Goal: Task Accomplishment & Management: Manage account settings

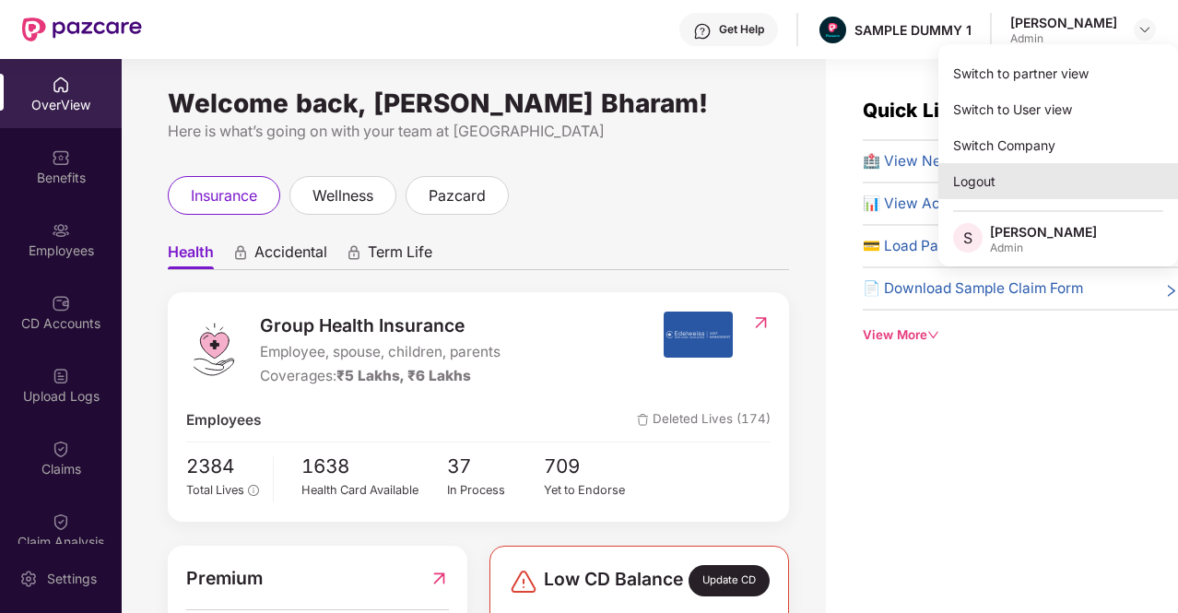
click at [1102, 179] on div "Logout" at bounding box center [1059, 181] width 240 height 36
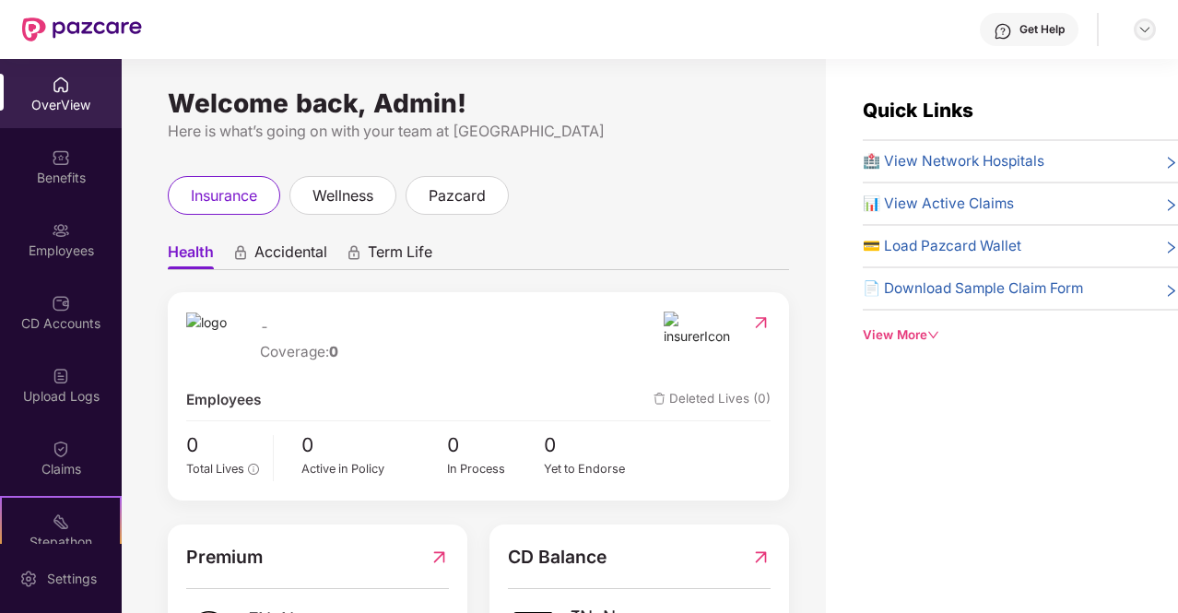
click at [1147, 29] on img at bounding box center [1145, 29] width 15 height 15
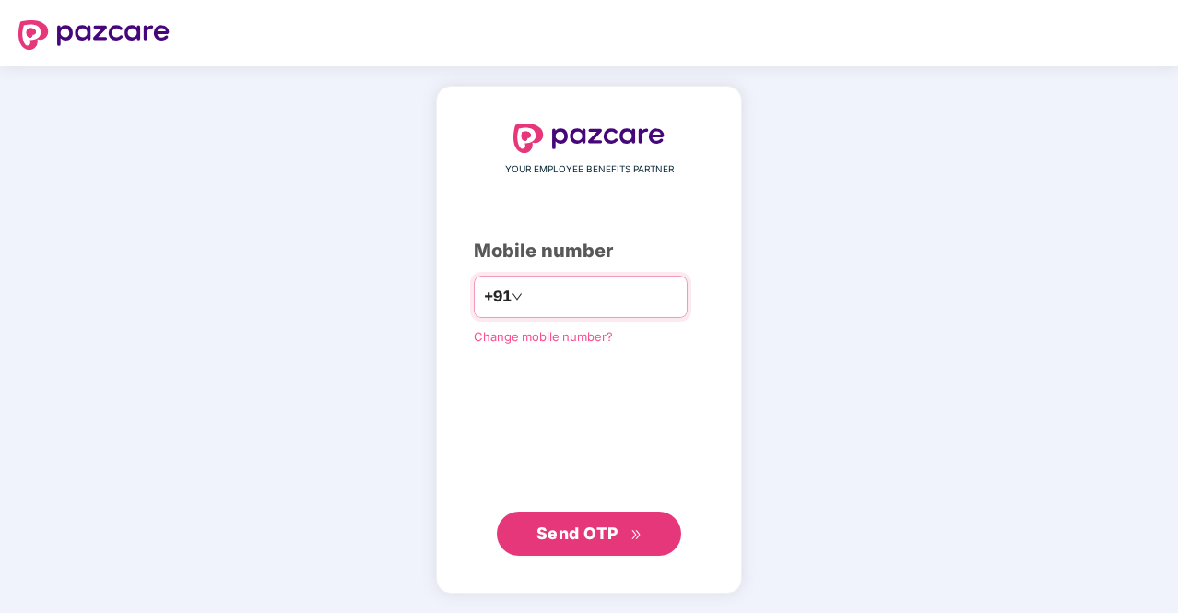
click at [554, 278] on div "+91" at bounding box center [581, 297] width 214 height 42
click at [564, 293] on input "number" at bounding box center [601, 297] width 151 height 30
type input "**********"
click at [603, 536] on span "Send OTP" at bounding box center [578, 533] width 82 height 19
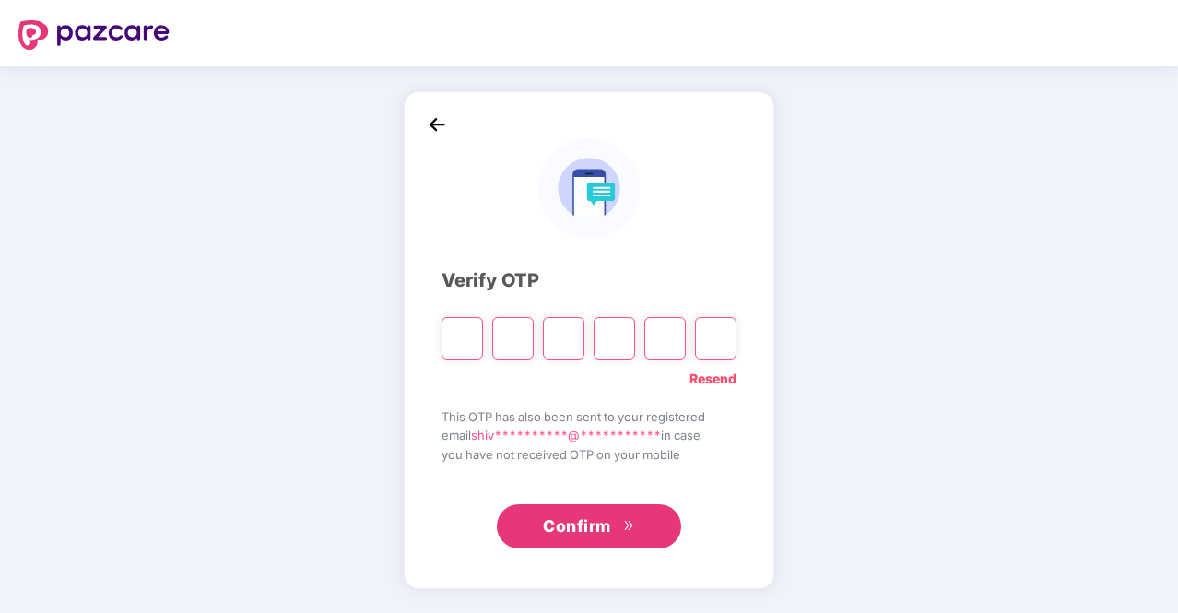
type input "*"
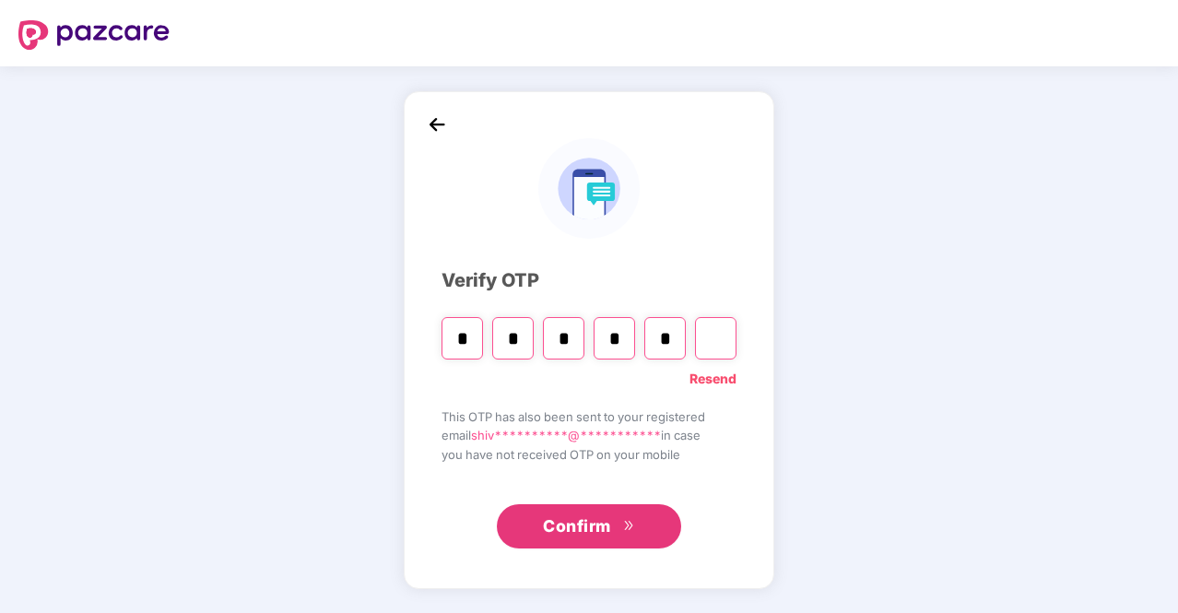
type input "*"
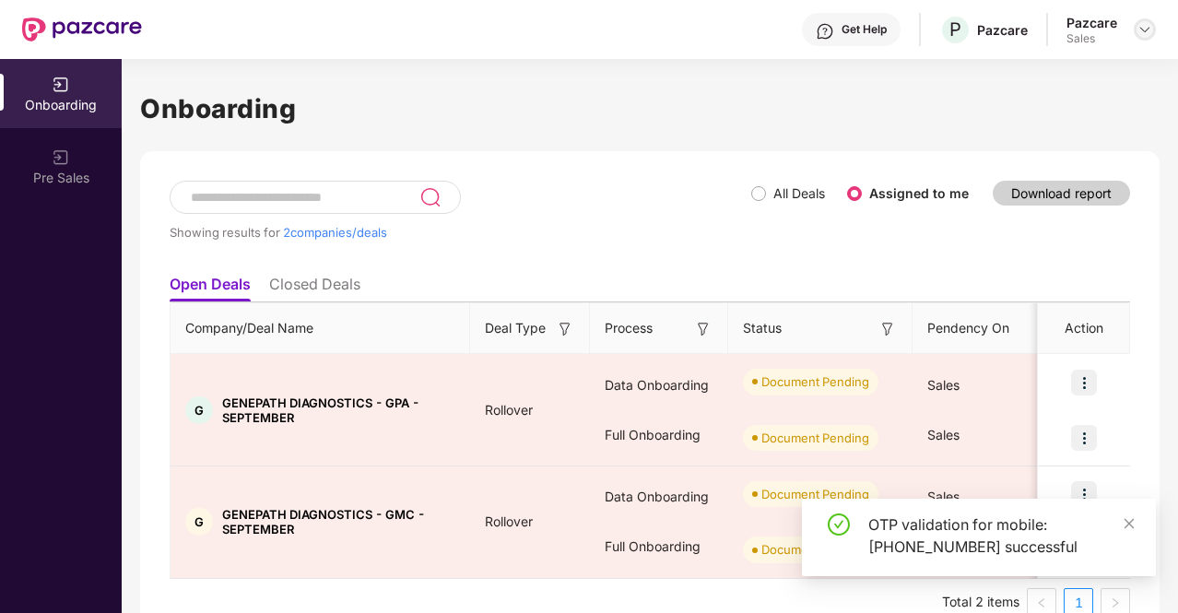
click at [1139, 26] on img at bounding box center [1145, 29] width 15 height 15
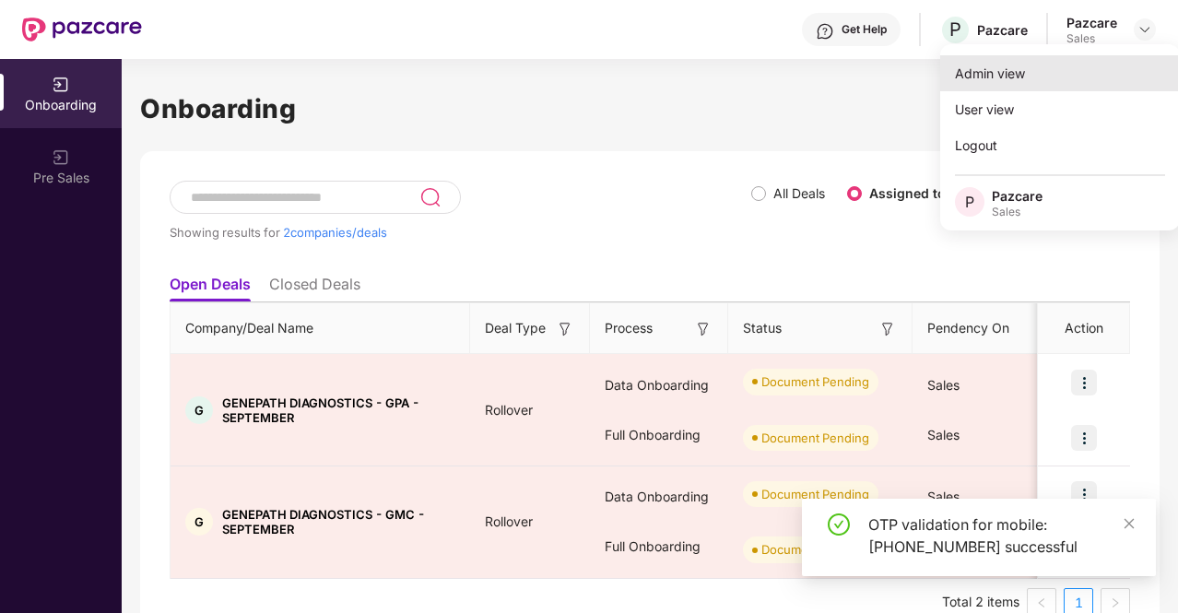
click at [1095, 61] on div "Admin view" at bounding box center [1060, 73] width 240 height 36
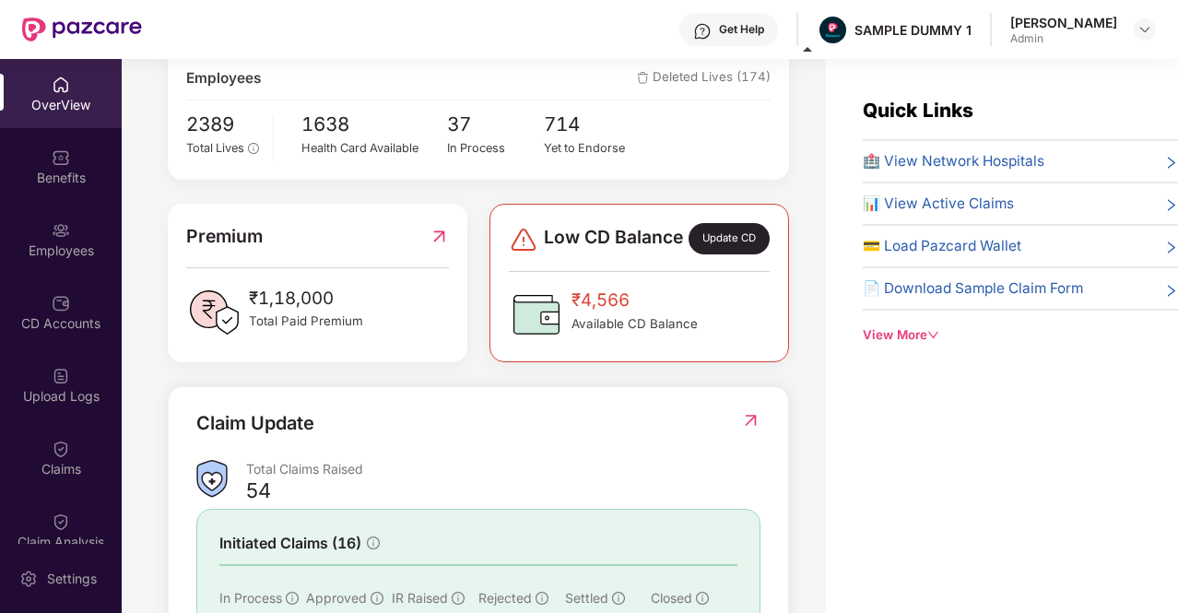
scroll to position [374, 0]
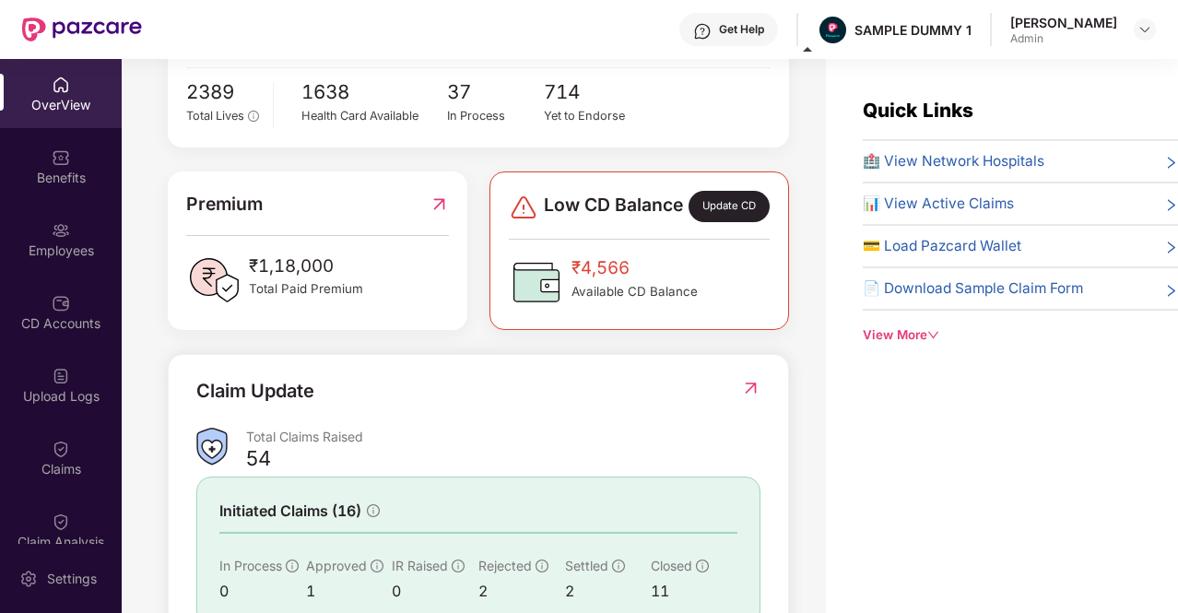
click at [733, 214] on div "Update CD" at bounding box center [729, 206] width 81 height 31
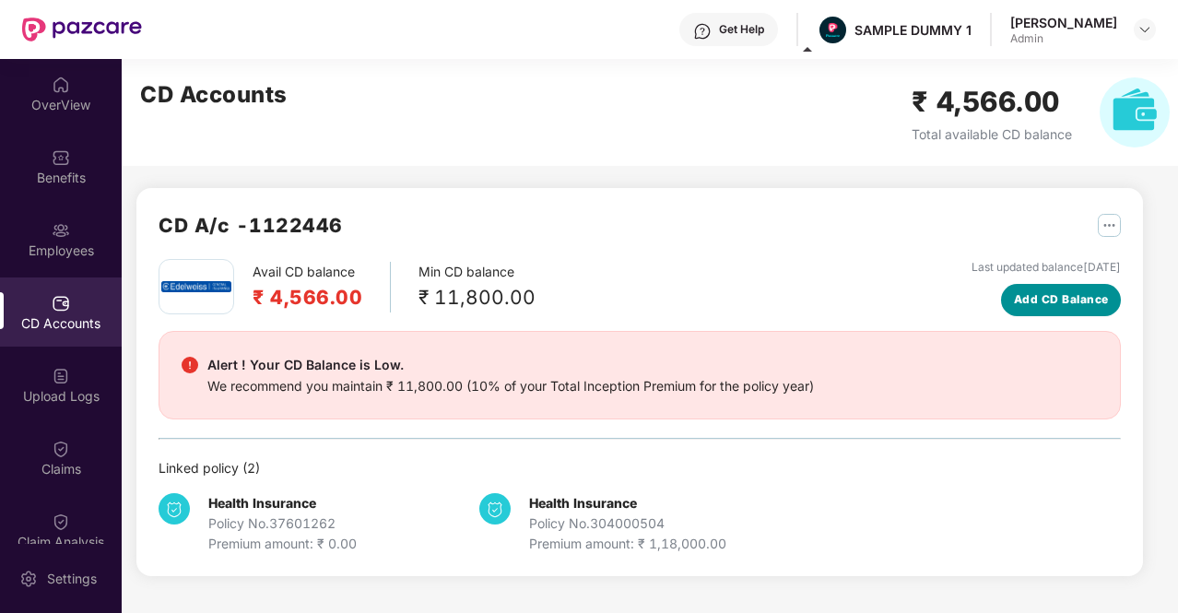
click at [1092, 304] on span "Add CD Balance" at bounding box center [1061, 300] width 95 height 18
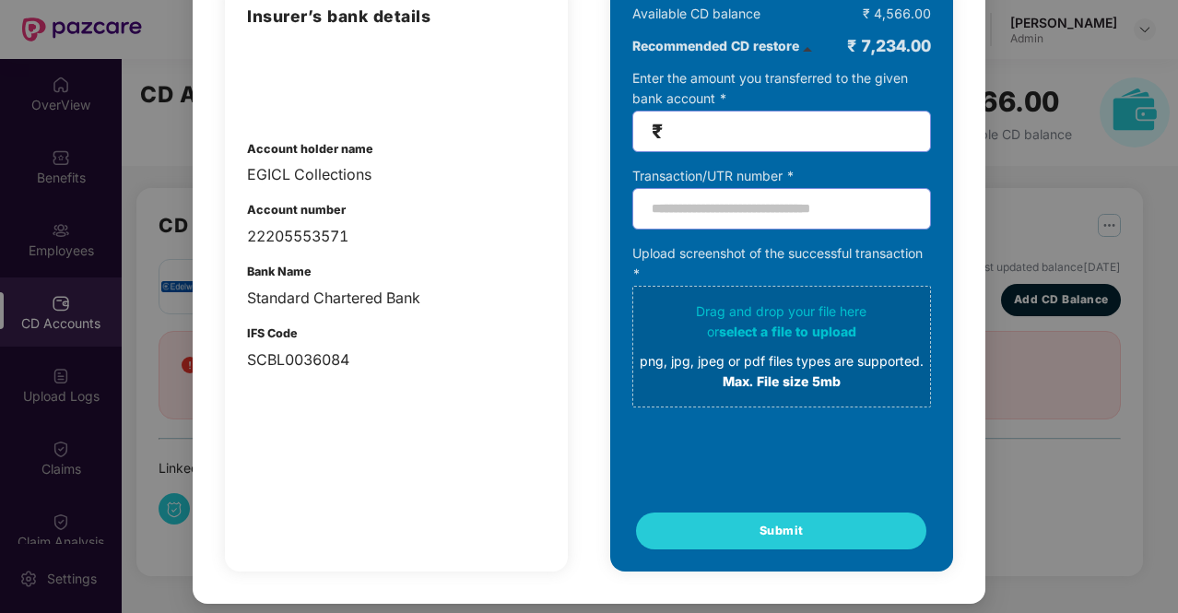
scroll to position [0, 0]
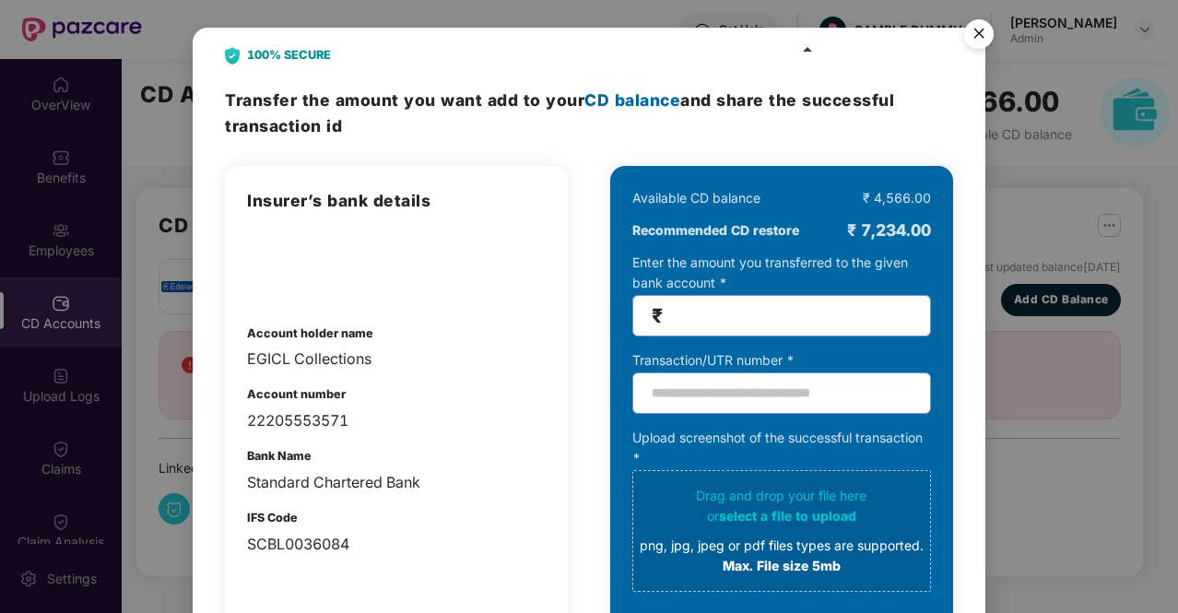
click at [974, 28] on img "Close" at bounding box center [979, 37] width 52 height 52
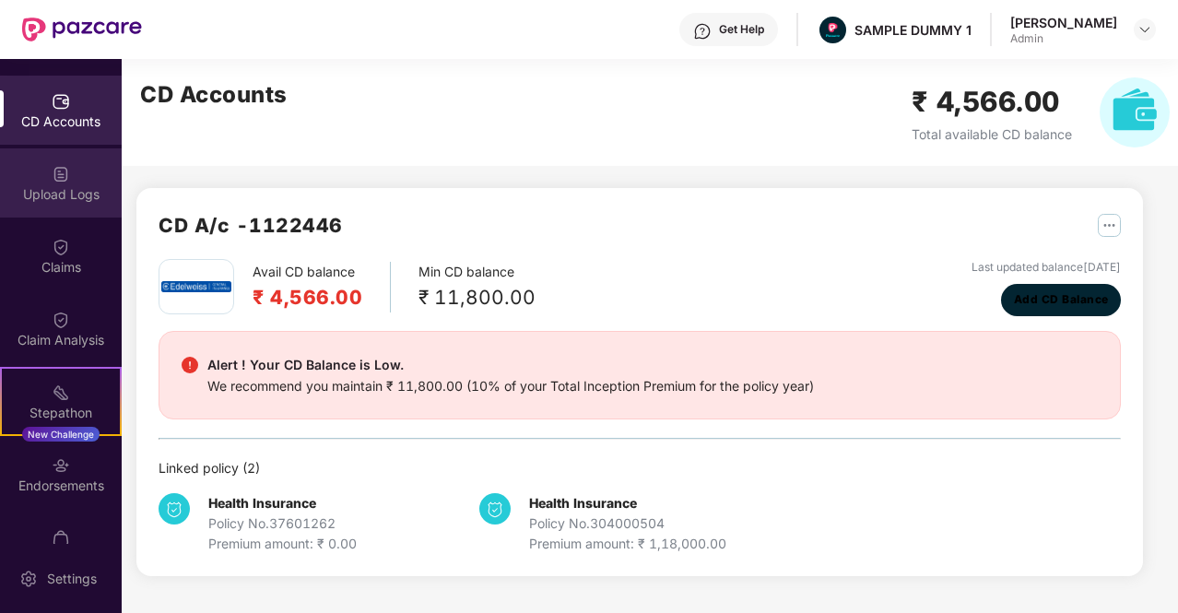
scroll to position [316, 0]
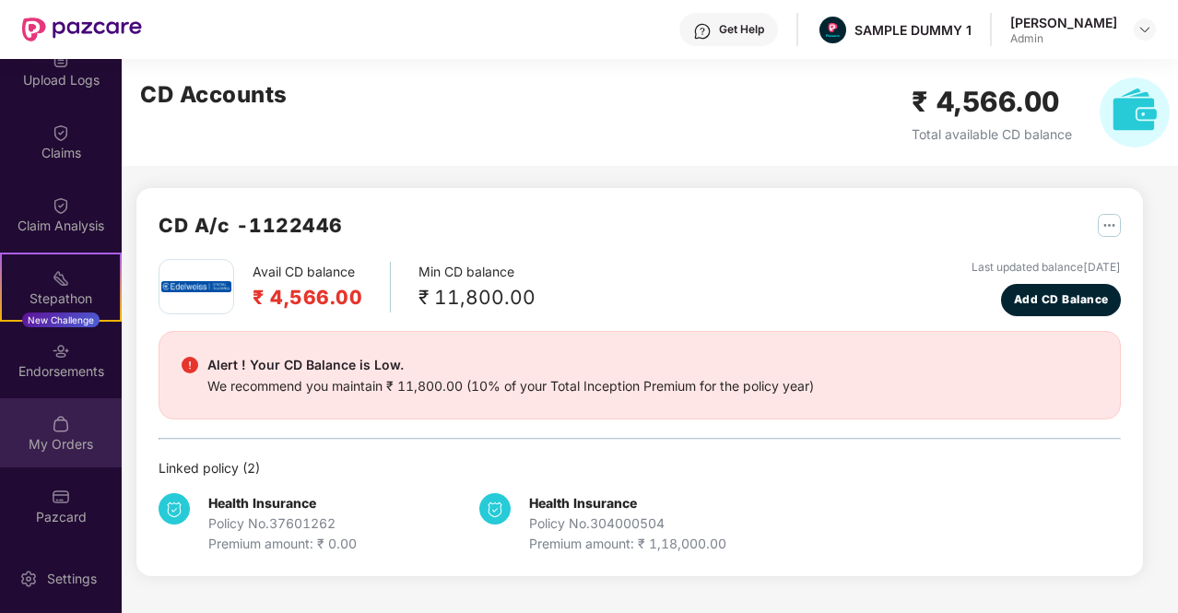
click at [52, 437] on div "My Orders" at bounding box center [61, 444] width 122 height 18
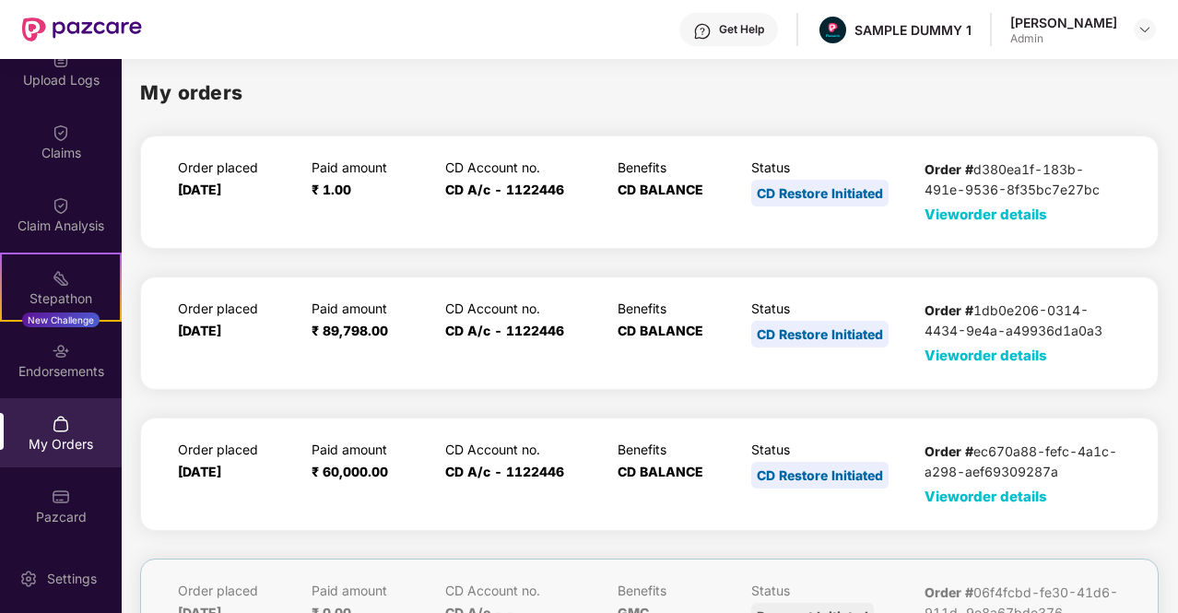
click at [974, 218] on span "View order details" at bounding box center [986, 215] width 123 height 18
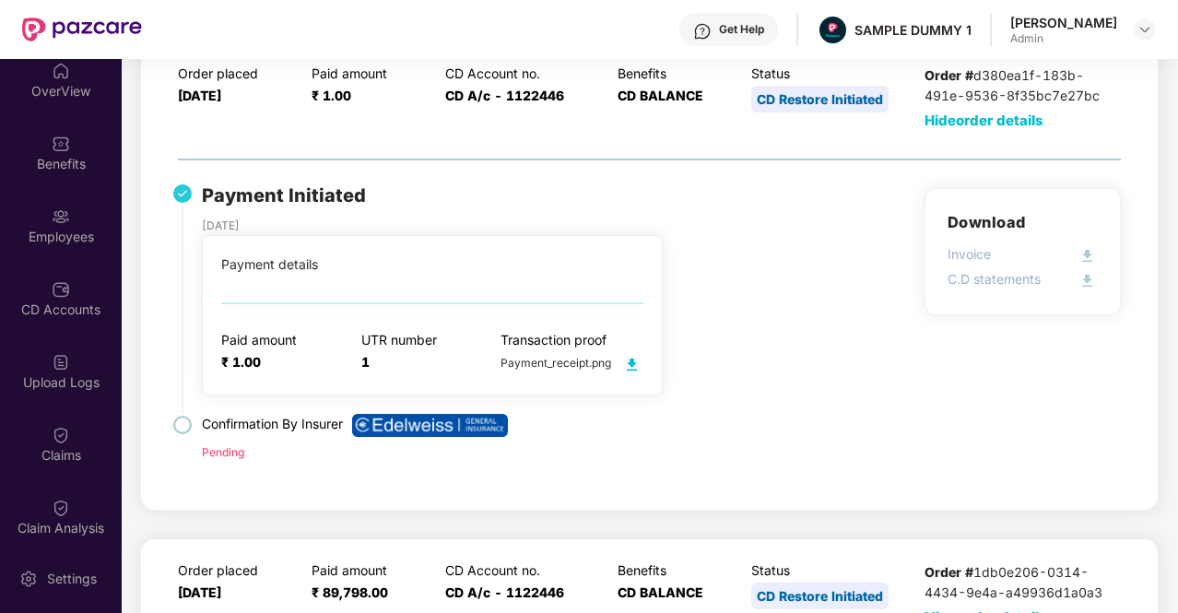
scroll to position [0, 0]
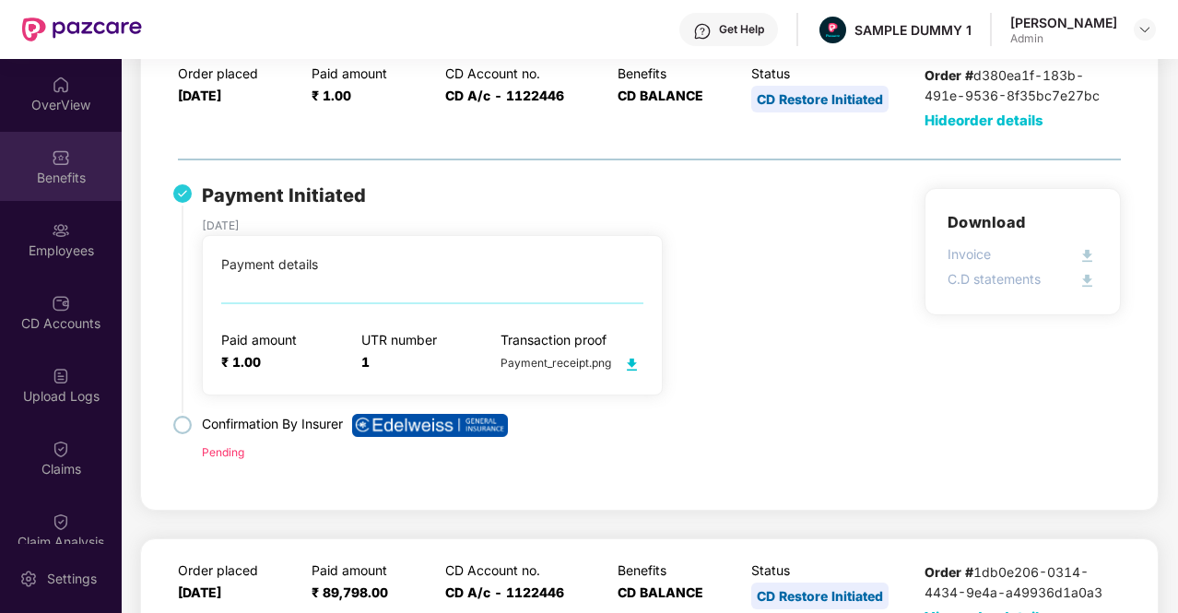
click at [55, 161] on img at bounding box center [61, 157] width 18 height 18
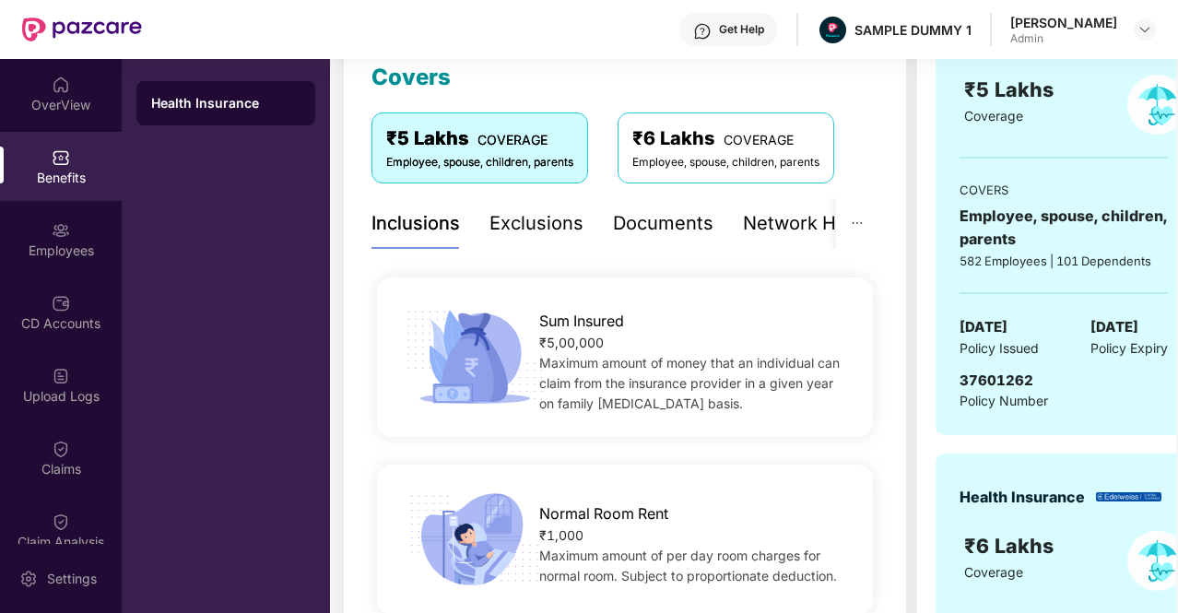
scroll to position [268, 0]
click at [509, 216] on div "Exclusions" at bounding box center [537, 222] width 94 height 29
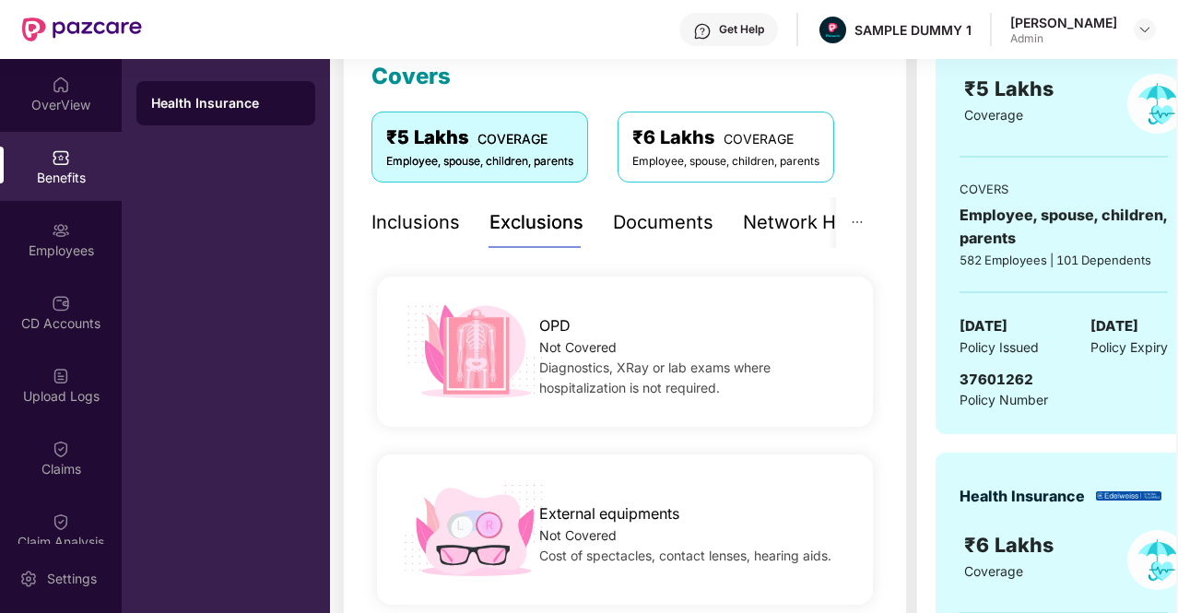
click at [653, 227] on div "Documents" at bounding box center [663, 222] width 100 height 29
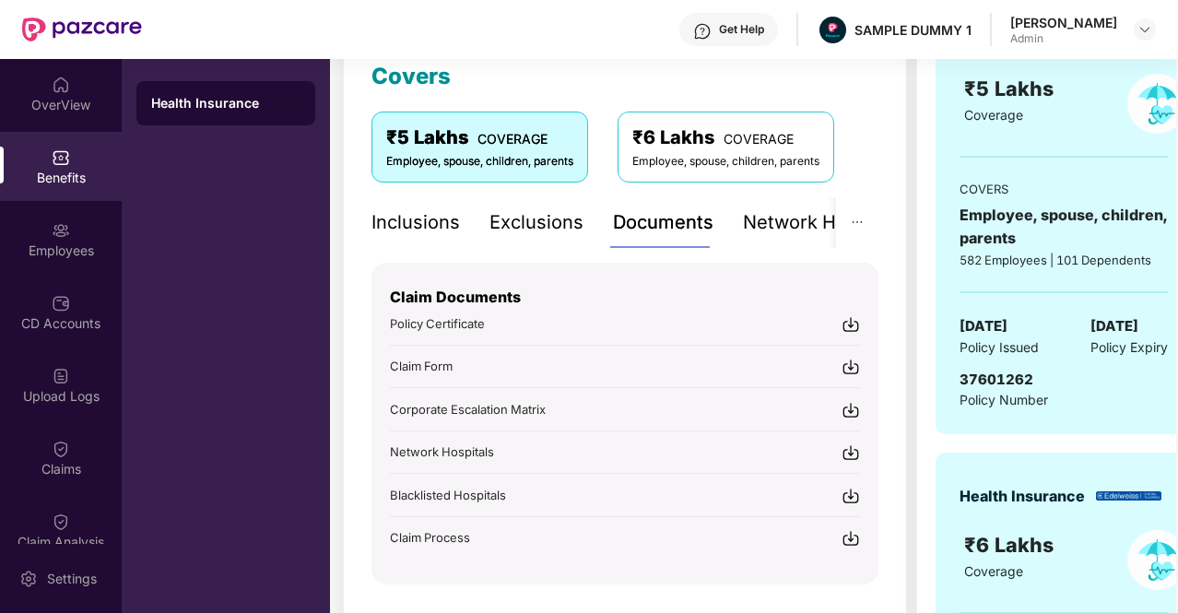
click at [844, 325] on img at bounding box center [851, 324] width 18 height 18
click at [797, 209] on div "Network Hospitals" at bounding box center [823, 222] width 161 height 29
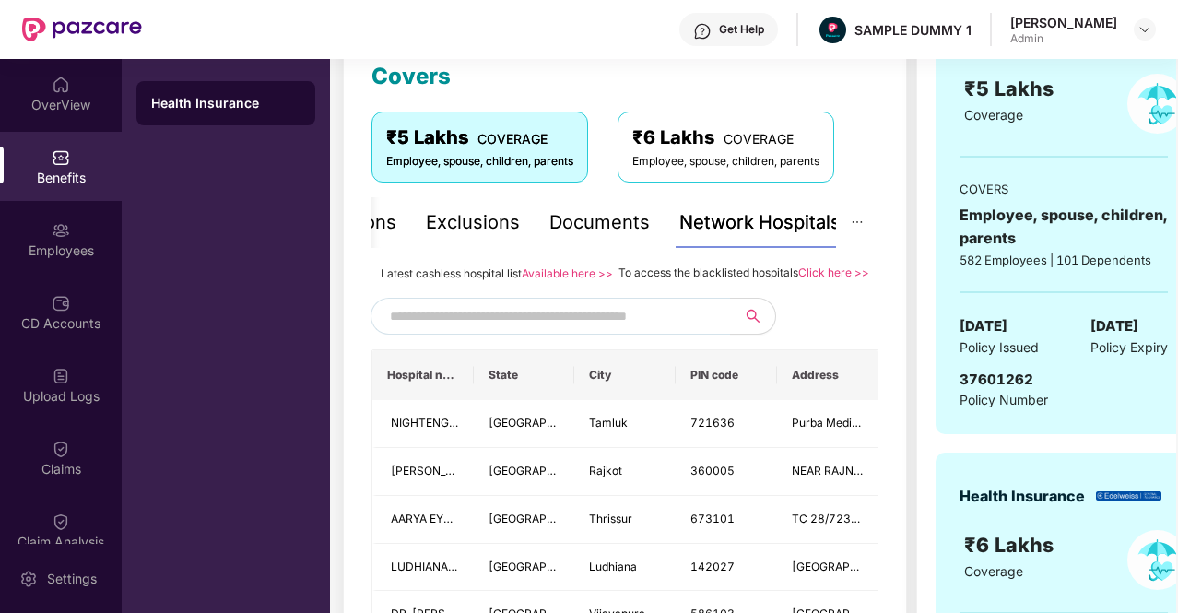
click at [502, 325] on input "text" at bounding box center [547, 316] width 315 height 28
type input "*"
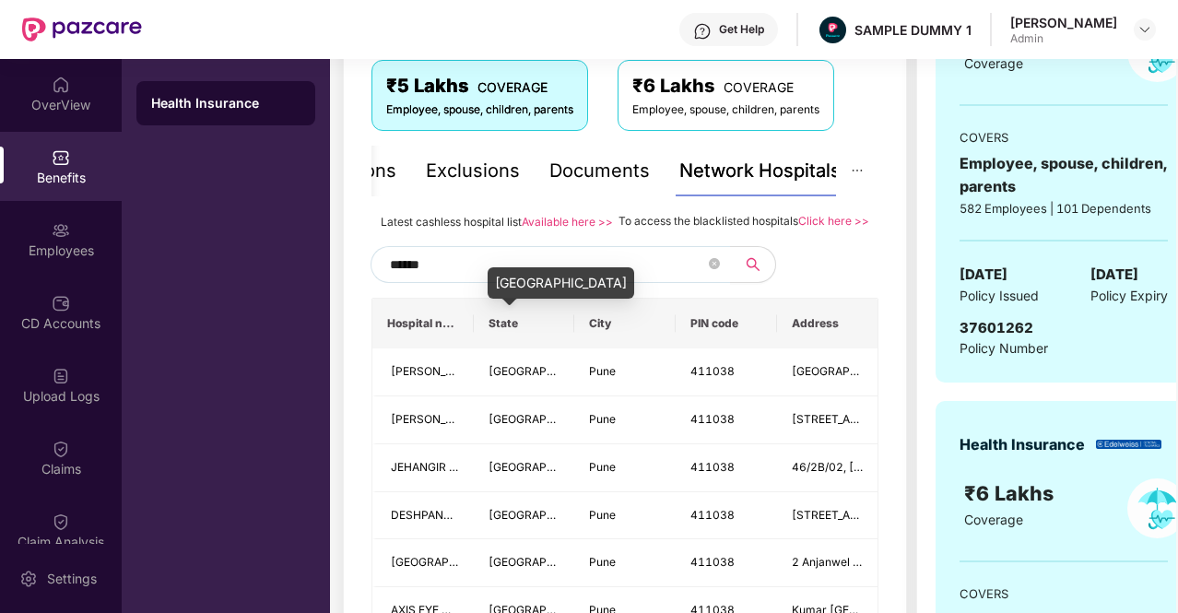
scroll to position [319, 0]
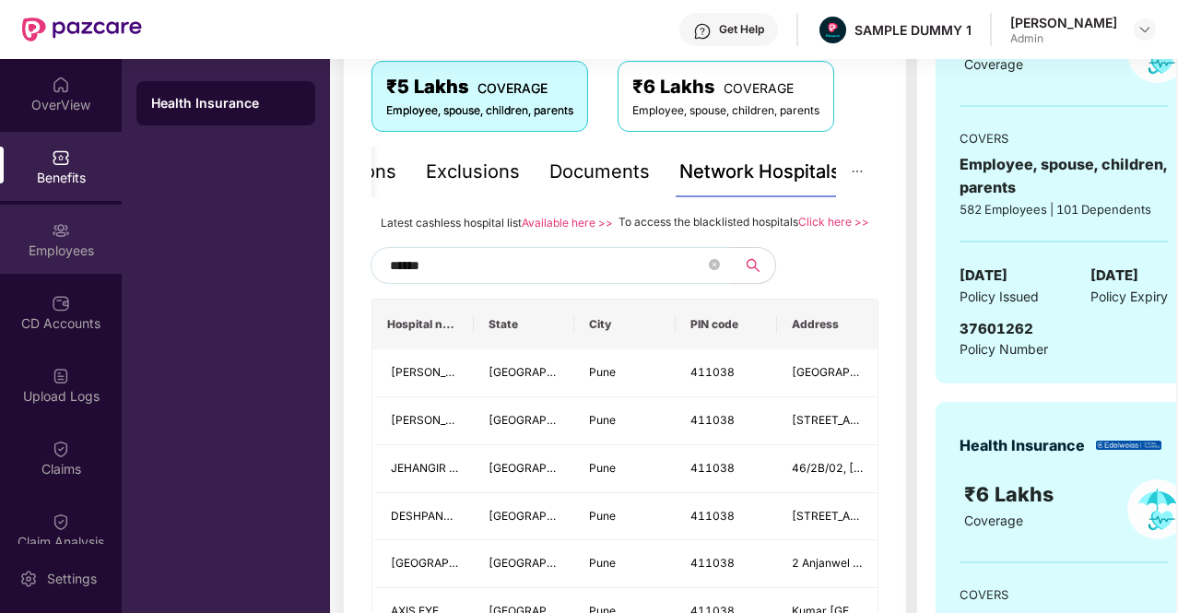
type input "******"
click at [58, 242] on div "Employees" at bounding box center [61, 251] width 122 height 18
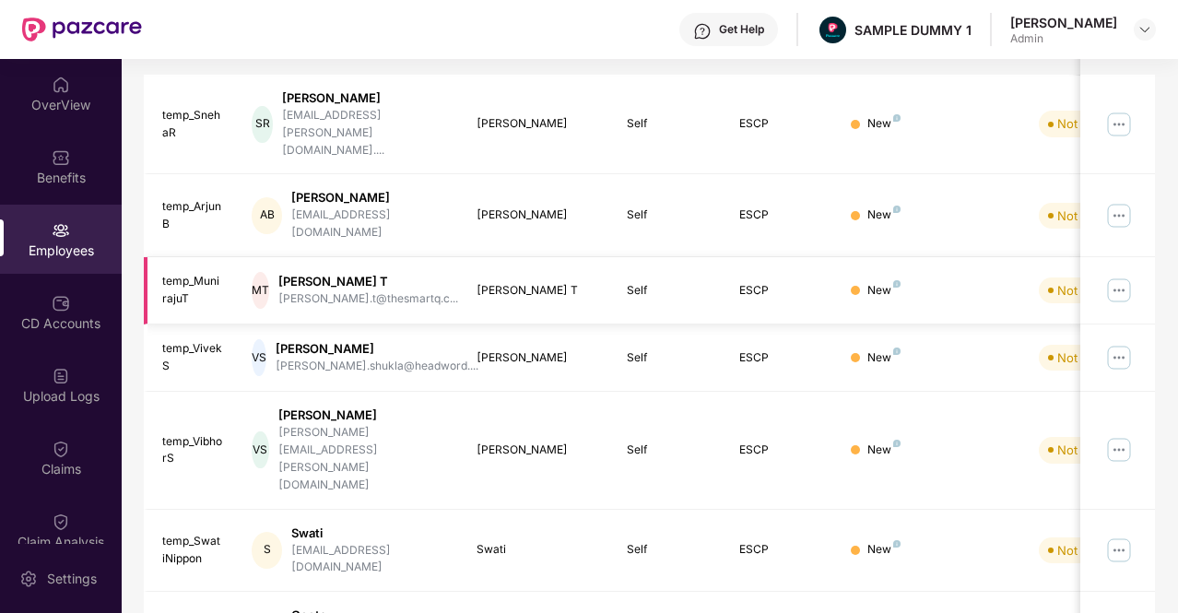
scroll to position [0, 0]
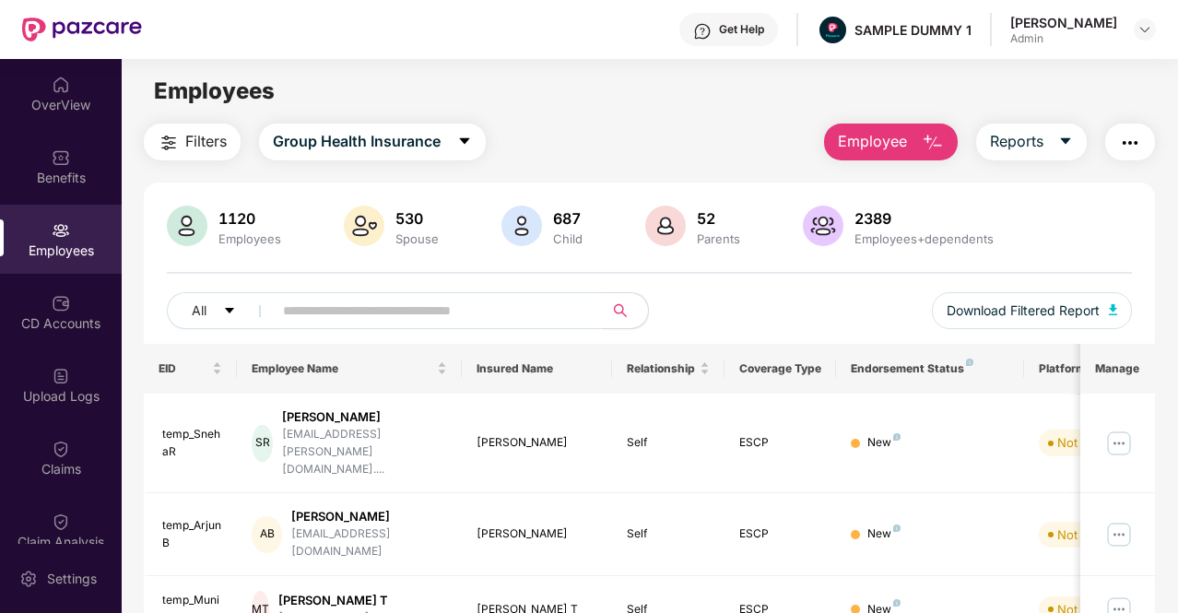
click at [916, 142] on button "Employee" at bounding box center [891, 142] width 134 height 37
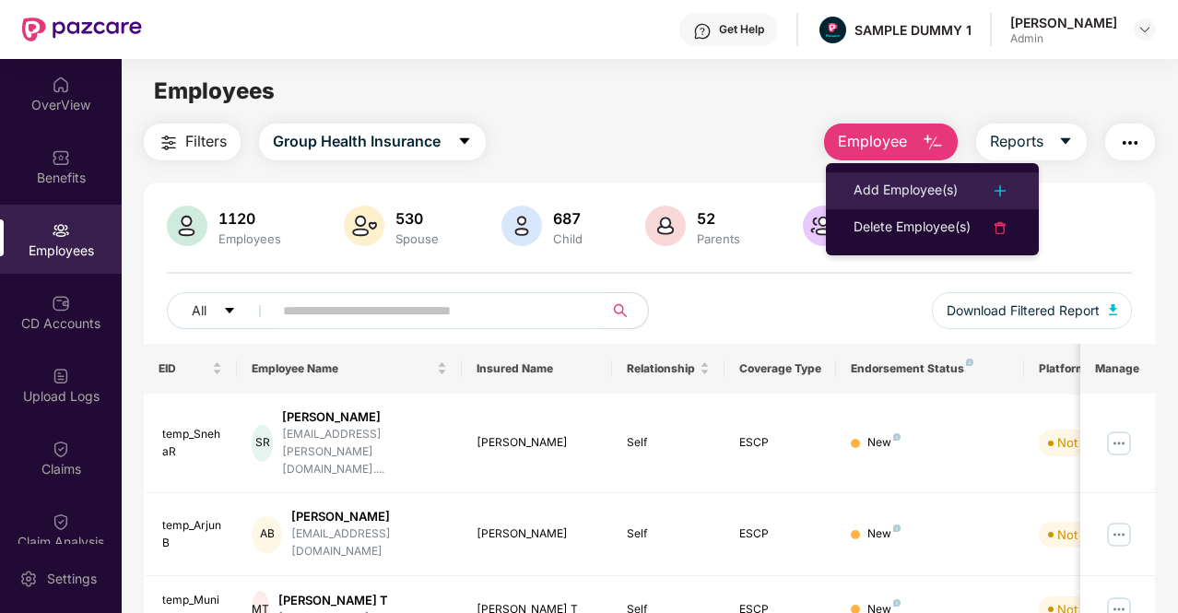
click at [906, 205] on li "Add Employee(s)" at bounding box center [932, 190] width 213 height 37
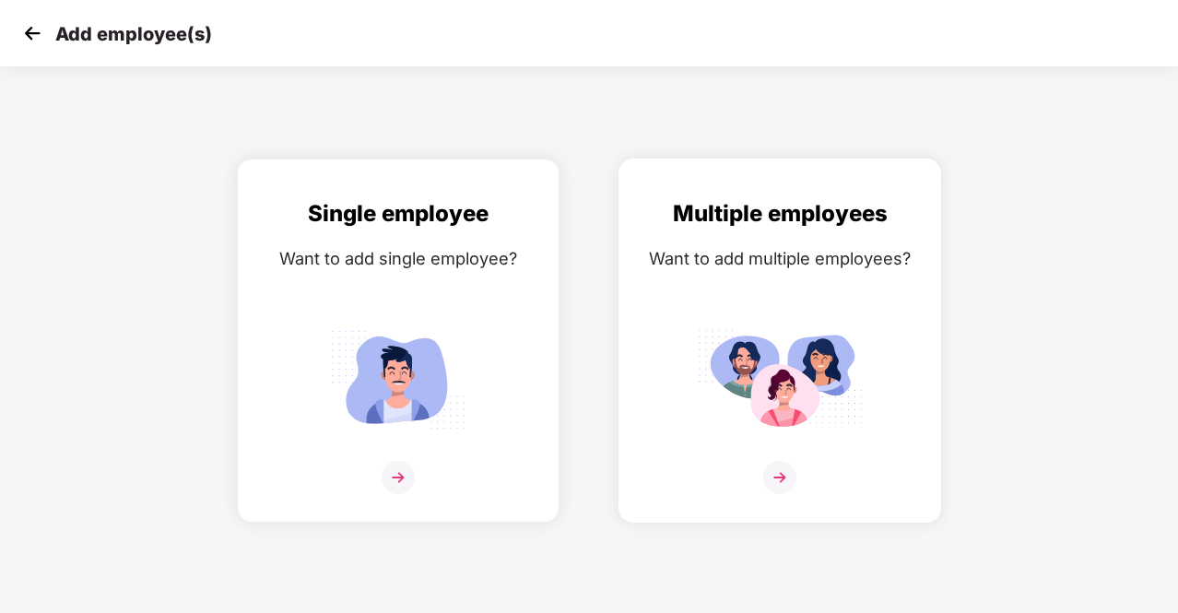
click at [772, 475] on img at bounding box center [779, 477] width 33 height 33
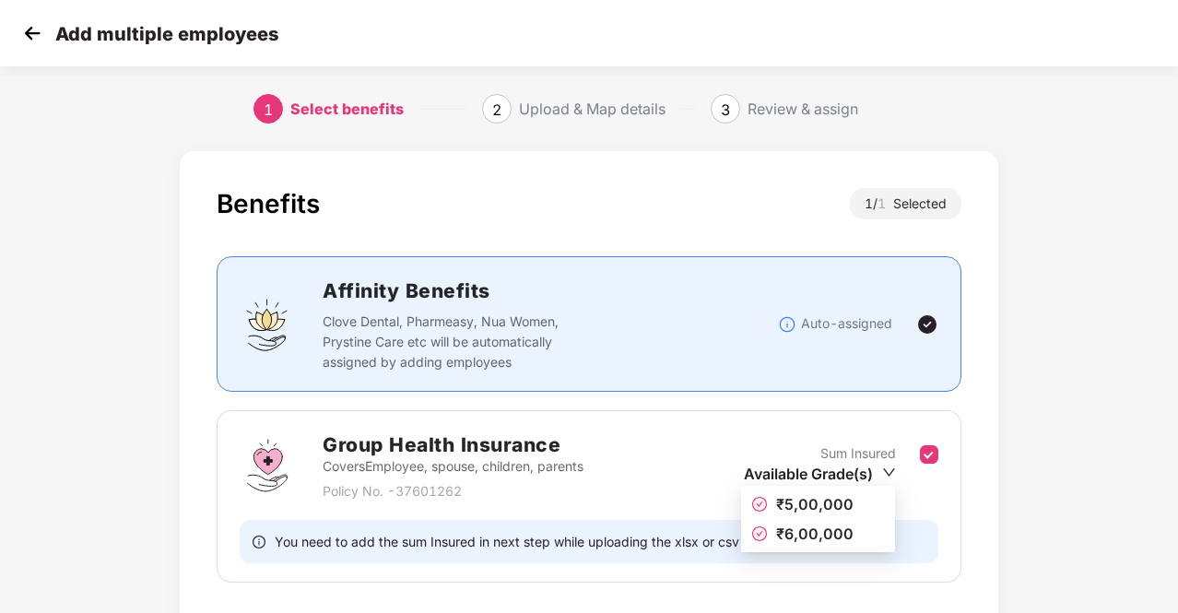
scroll to position [129, 0]
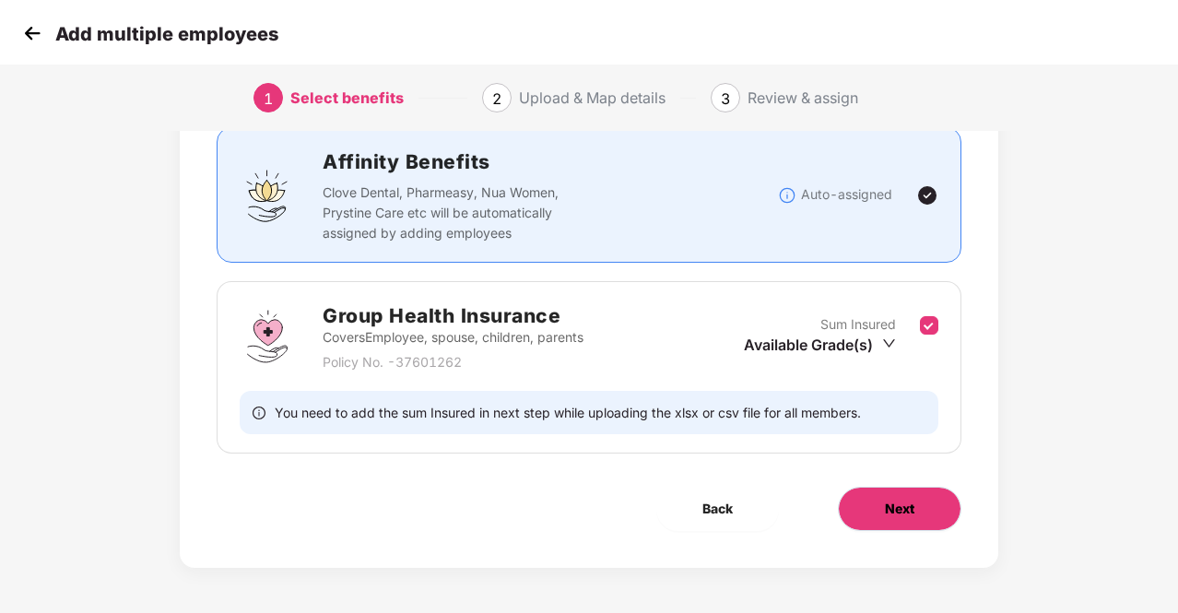
click at [891, 508] on span "Next" at bounding box center [900, 509] width 30 height 20
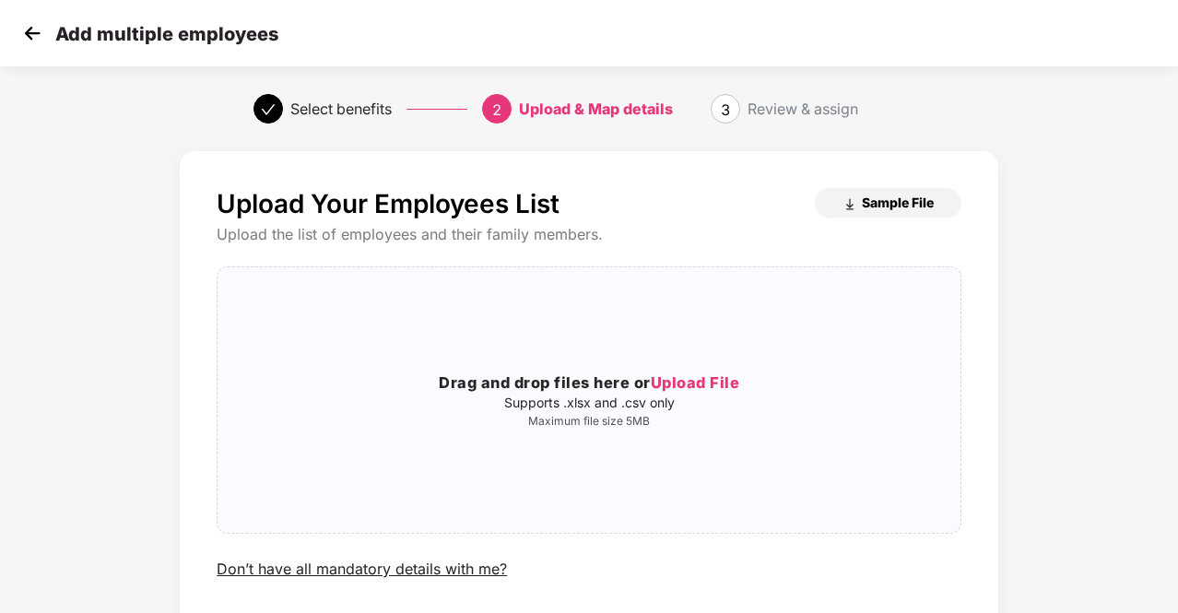
click at [892, 197] on span "Sample File" at bounding box center [898, 203] width 72 height 18
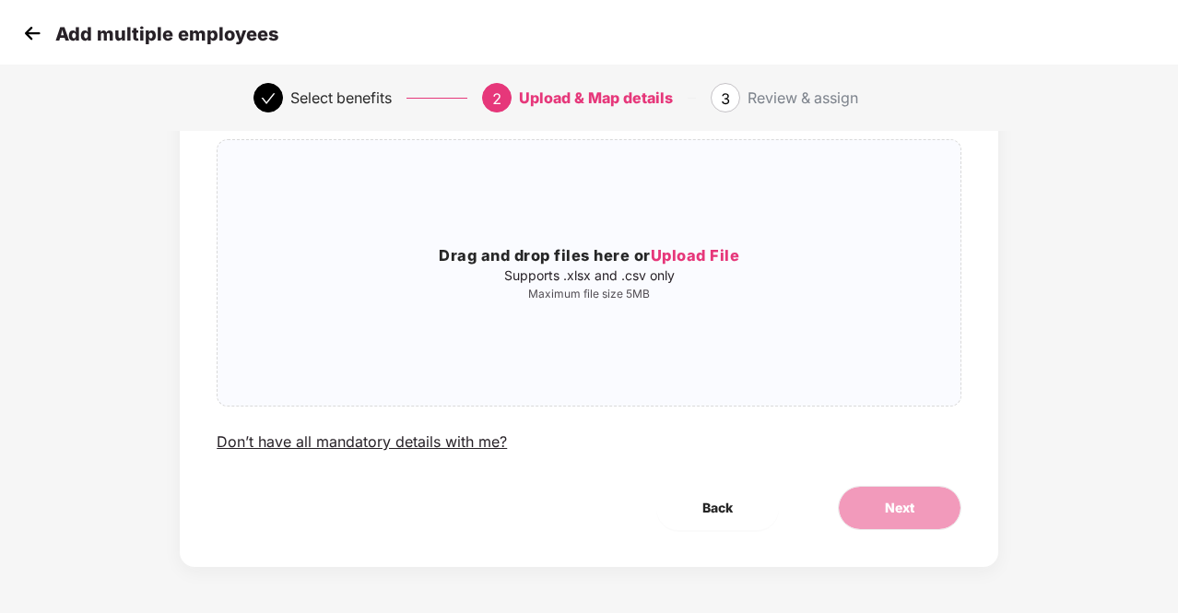
click at [26, 38] on img at bounding box center [32, 33] width 28 height 28
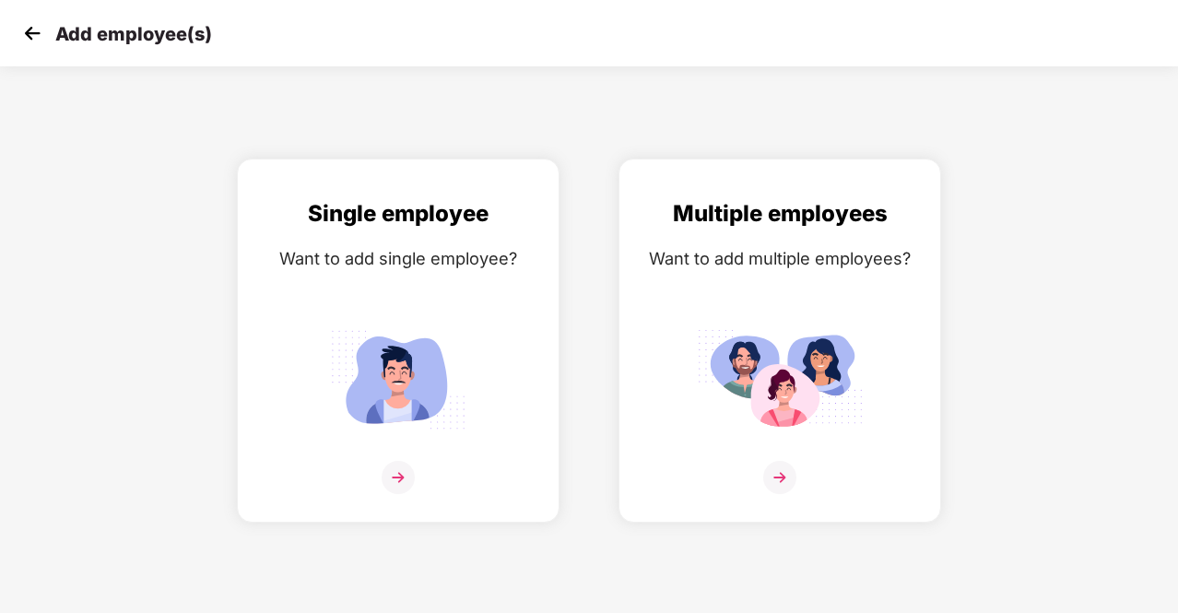
click at [26, 38] on img at bounding box center [32, 33] width 28 height 28
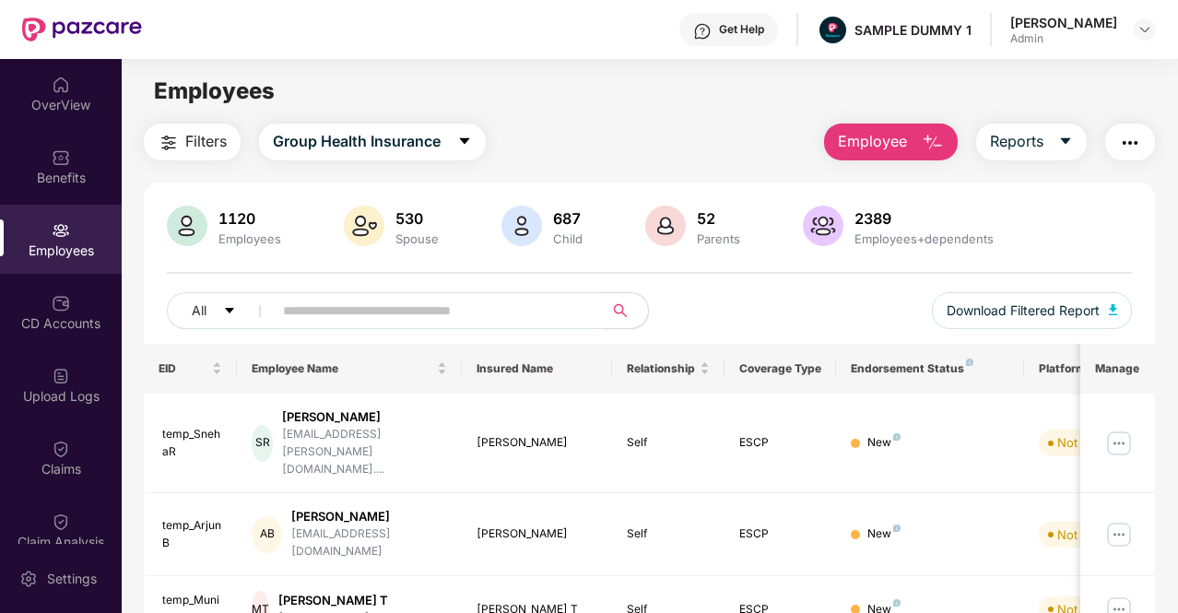
click at [934, 135] on img "button" at bounding box center [933, 143] width 22 height 22
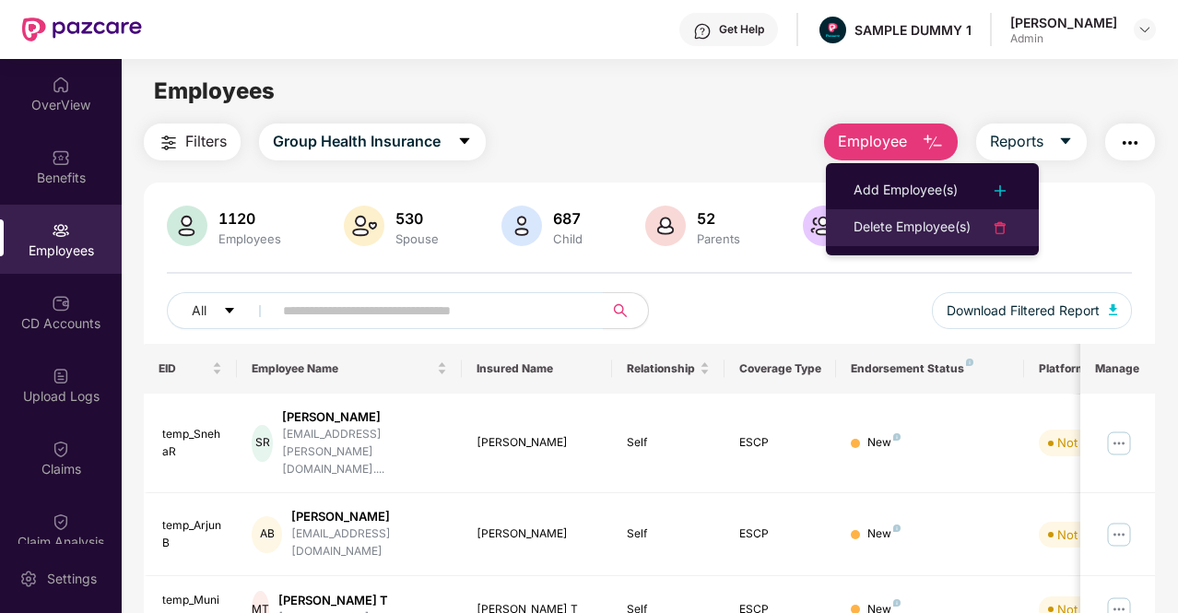
click at [903, 230] on div "Delete Employee(s)" at bounding box center [912, 228] width 117 height 22
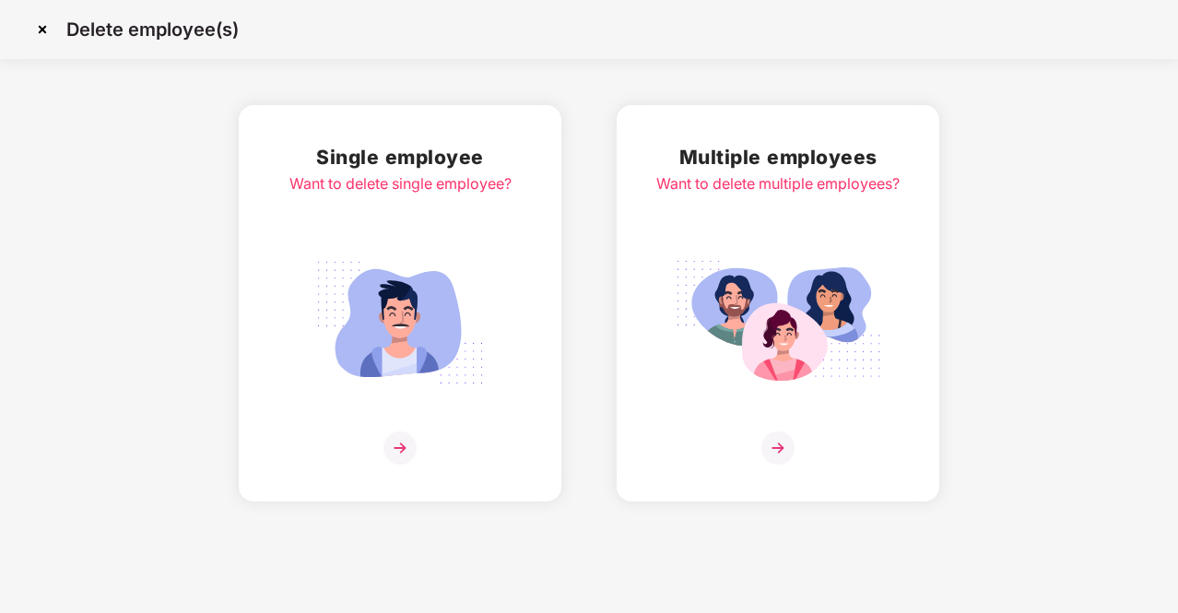
click at [390, 446] on img at bounding box center [400, 447] width 33 height 33
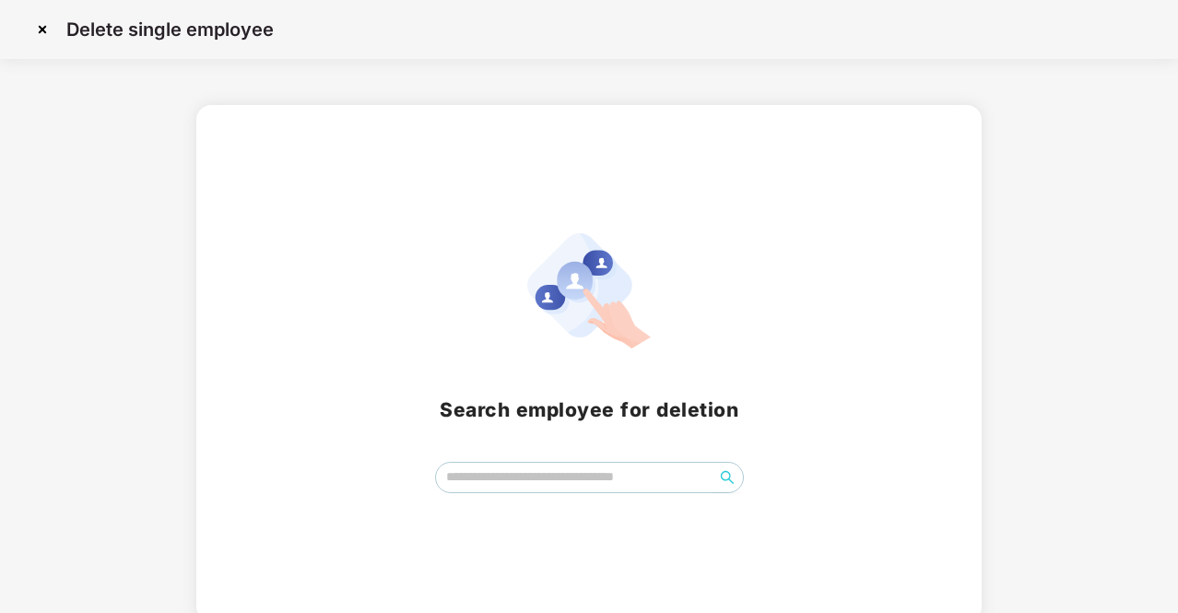
scroll to position [8, 0]
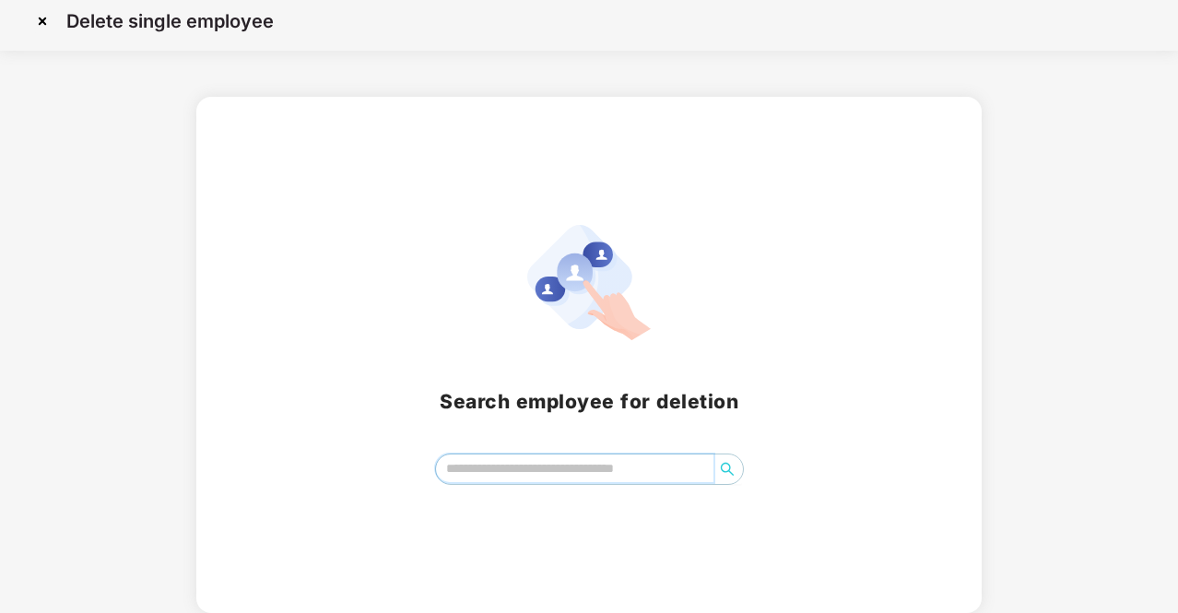
click at [525, 464] on input "search" at bounding box center [574, 469] width 277 height 28
click at [40, 22] on img at bounding box center [43, 21] width 30 height 30
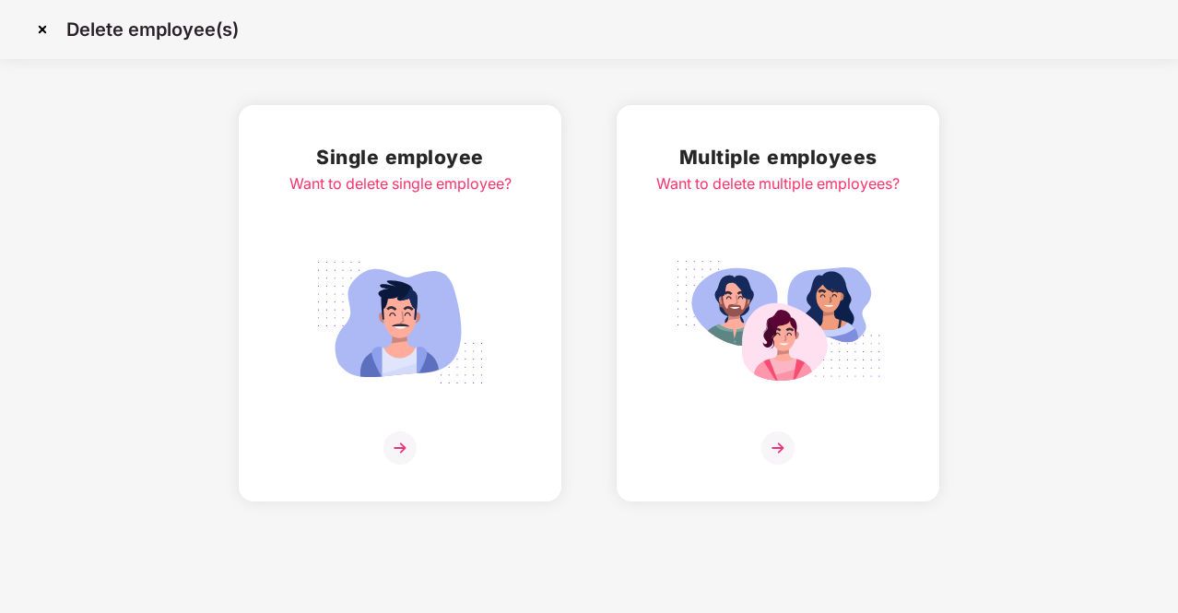
click at [40, 22] on img at bounding box center [43, 30] width 30 height 30
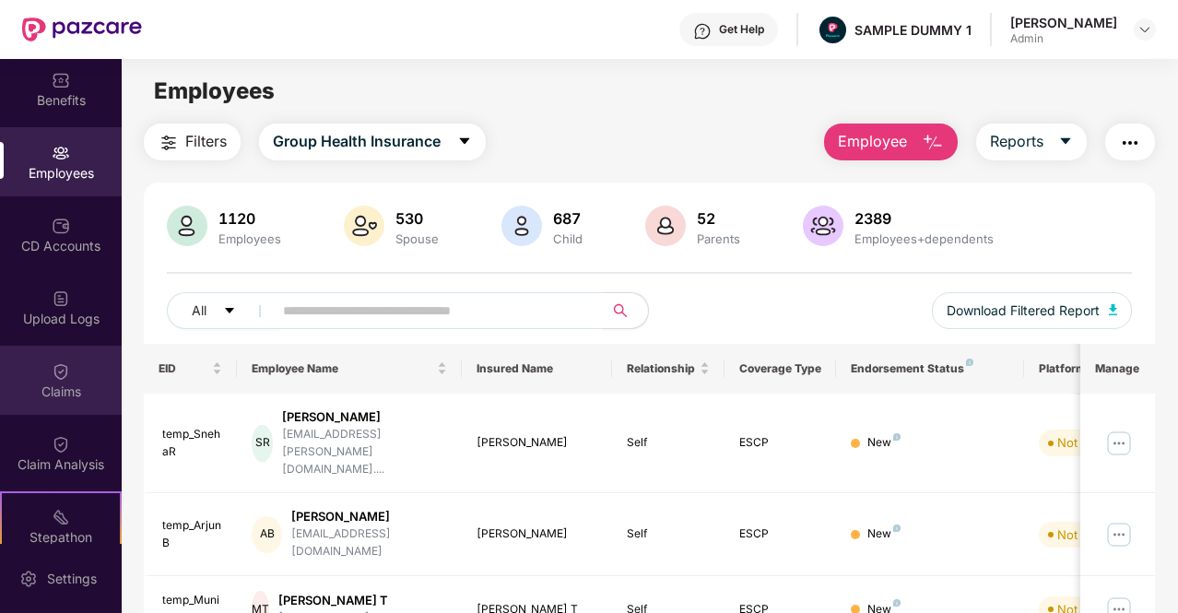
scroll to position [84, 0]
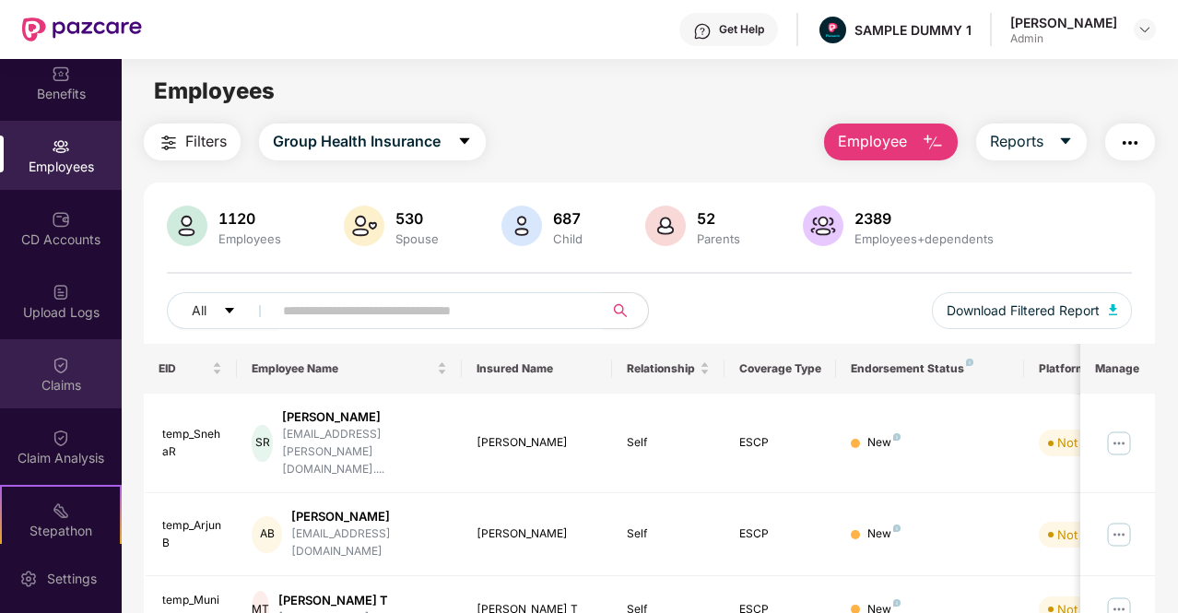
click at [69, 364] on div "Claims" at bounding box center [61, 373] width 122 height 69
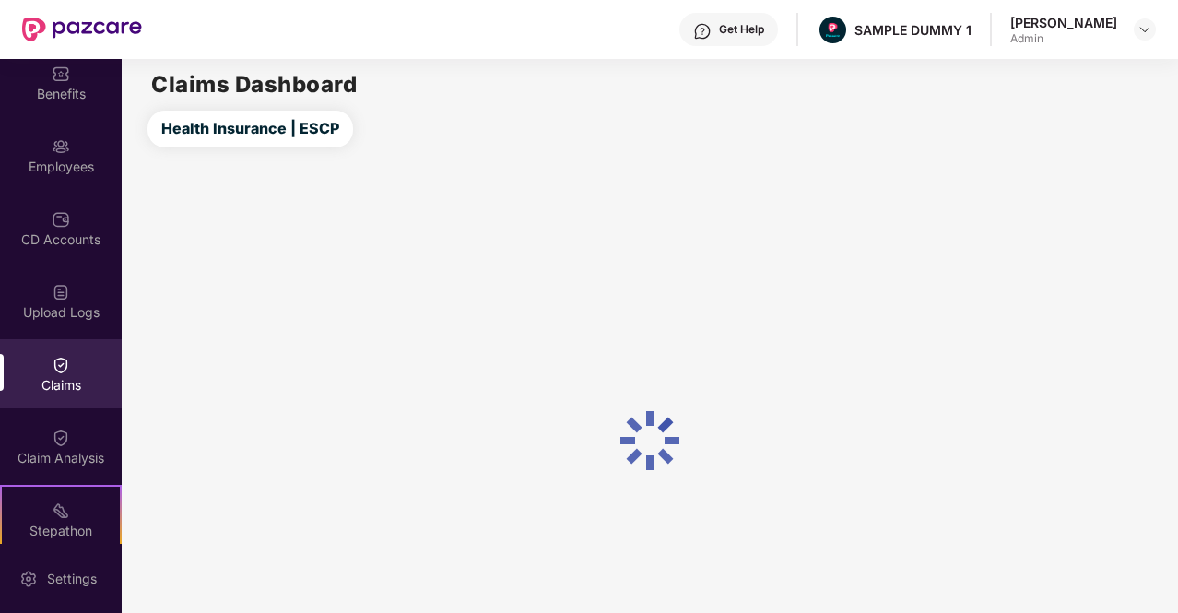
scroll to position [109, 0]
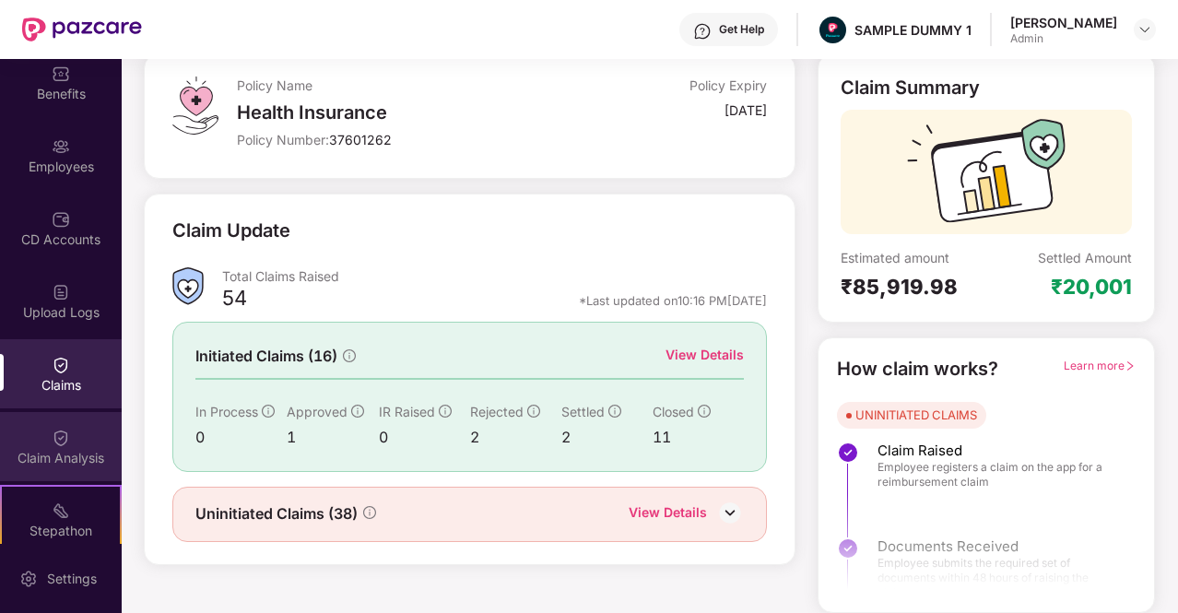
click at [76, 455] on div "Claim Analysis" at bounding box center [61, 458] width 122 height 18
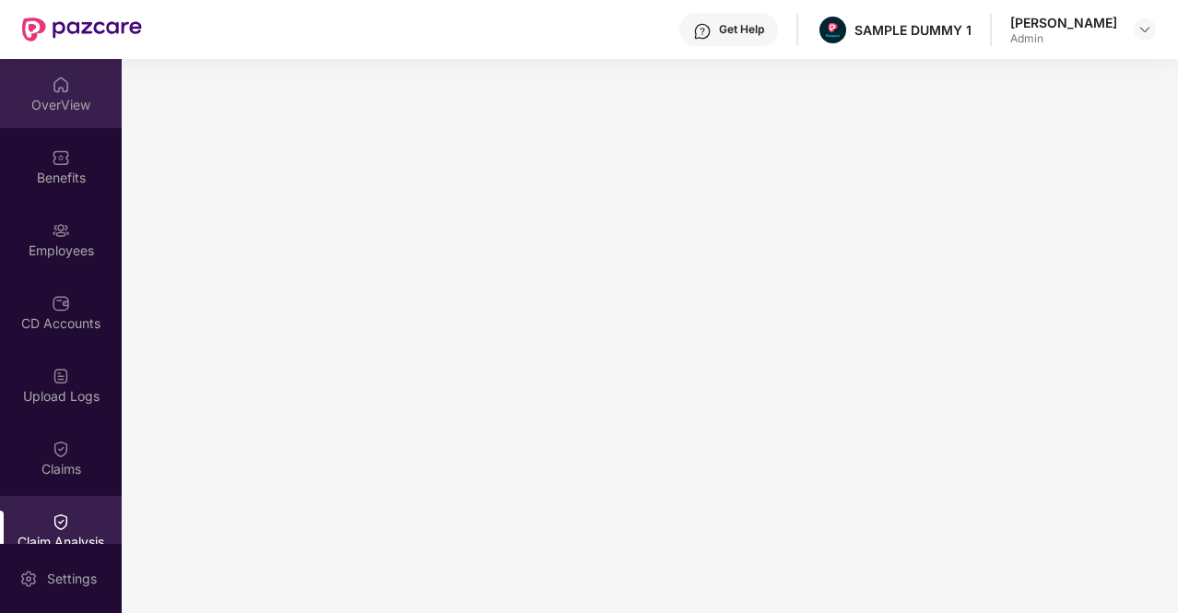
click at [52, 90] on img at bounding box center [61, 85] width 18 height 18
